Goal: Check status

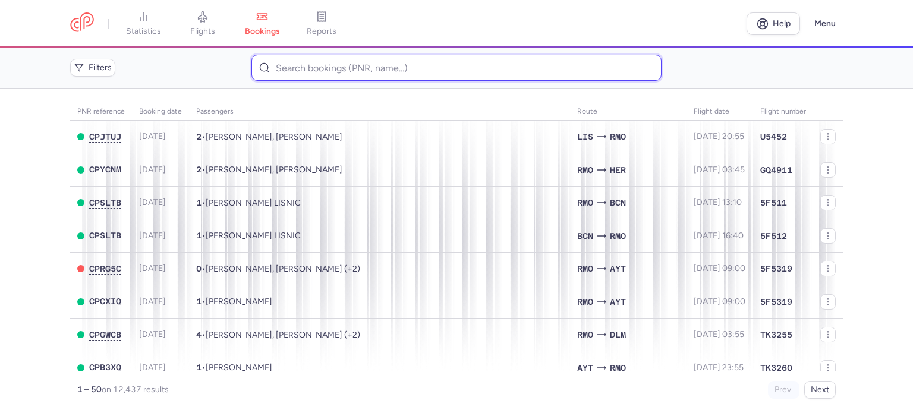
paste input "LOBACHEVA DARIA"
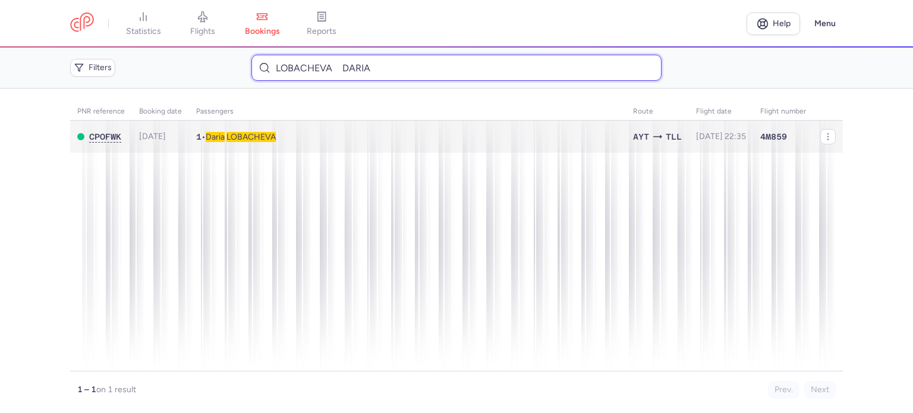
type input "LOBACHEVA DARIA"
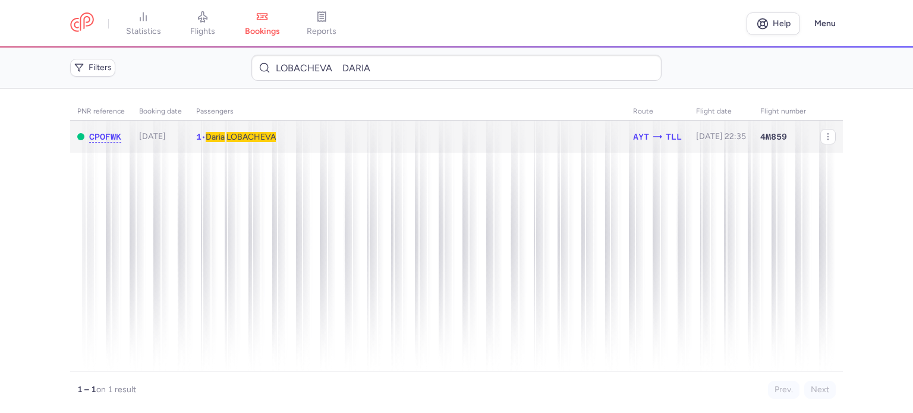
click at [241, 133] on span "LOBACHEVA" at bounding box center [250, 137] width 49 height 10
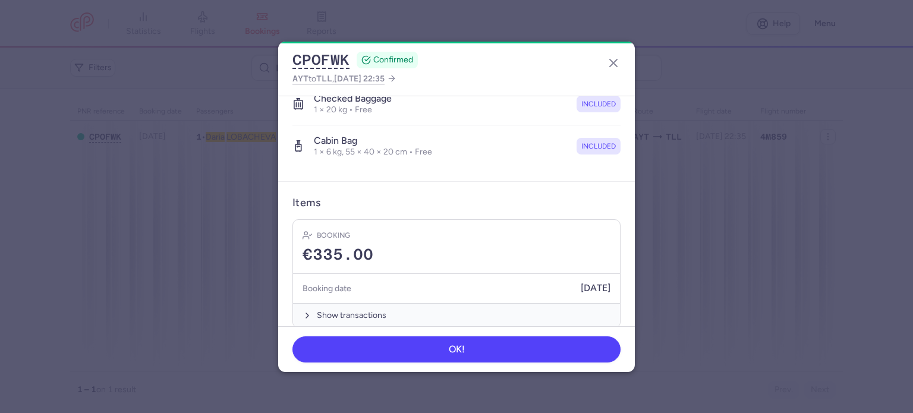
scroll to position [251, 0]
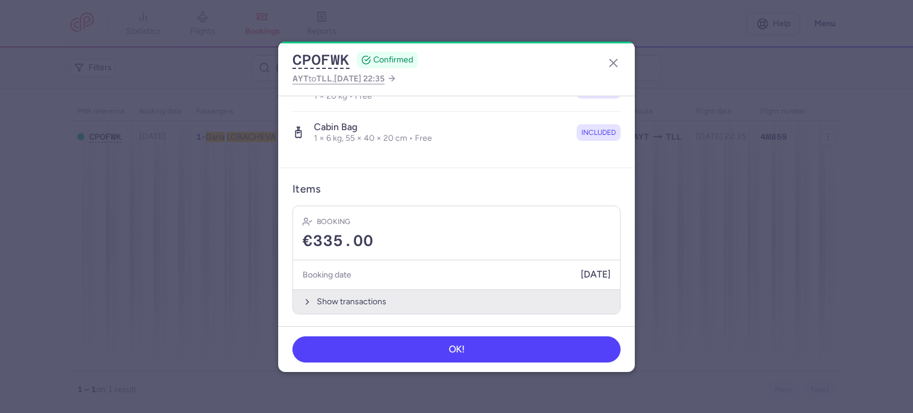
click at [335, 296] on button "Show transactions" at bounding box center [456, 301] width 327 height 24
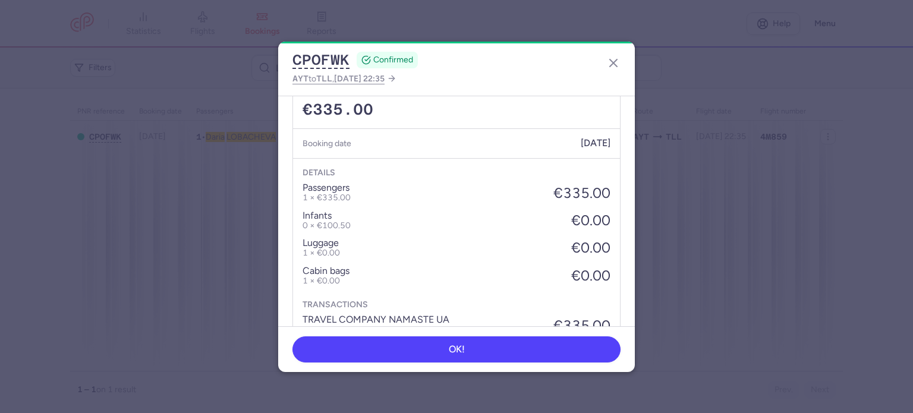
scroll to position [439, 0]
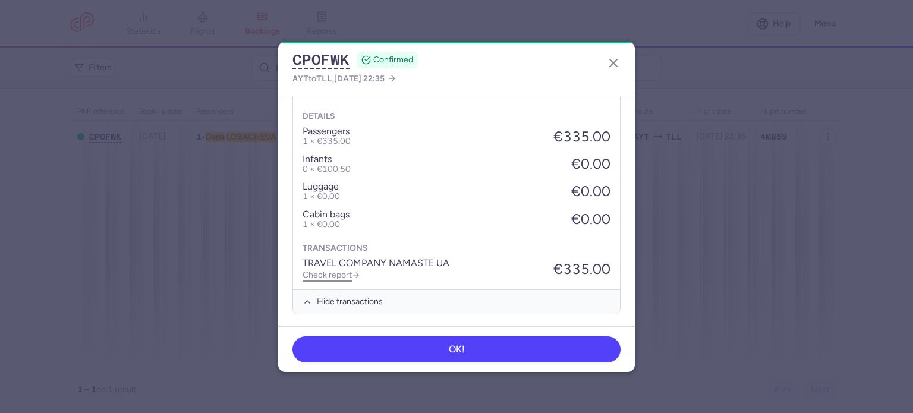
click at [343, 275] on link "Check report" at bounding box center [332, 275] width 58 height 10
